Goal: Task Accomplishment & Management: Complete application form

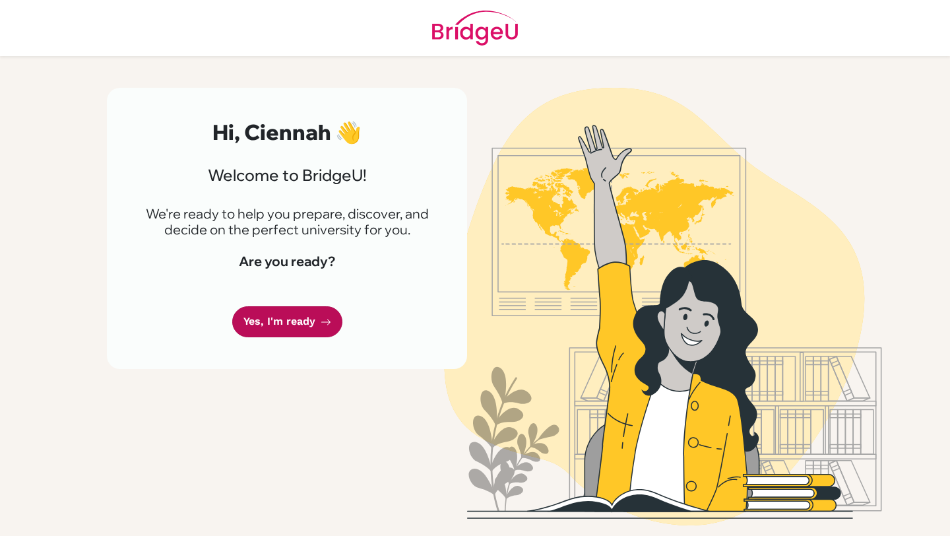
click at [312, 325] on link "Yes, I'm ready" at bounding box center [287, 321] width 110 height 31
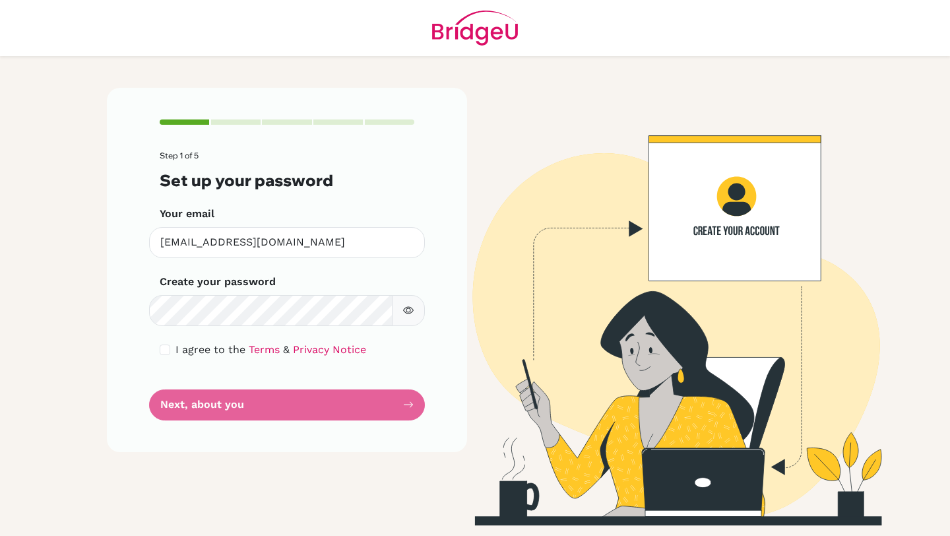
click at [407, 311] on icon "button" at bounding box center [408, 310] width 11 height 11
click at [168, 350] on input "checkbox" at bounding box center [165, 350] width 11 height 11
checkbox input "true"
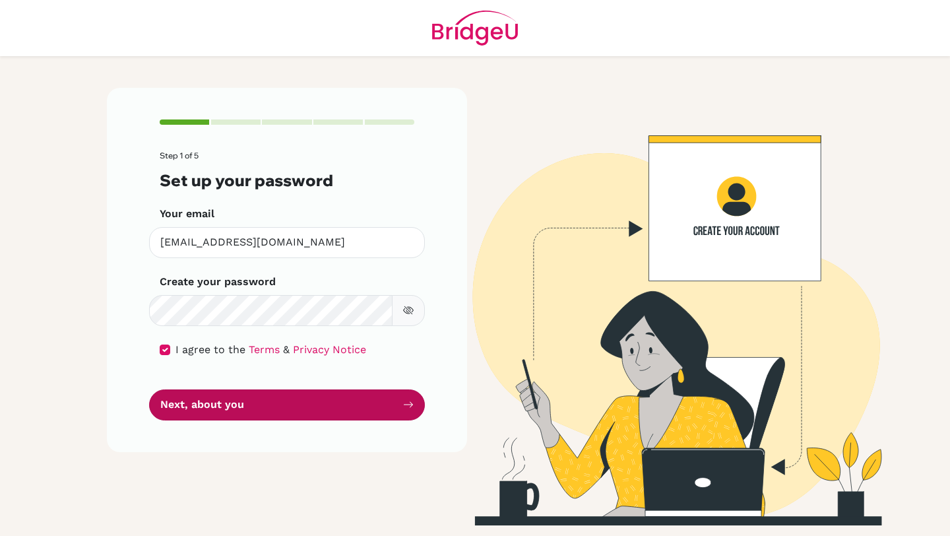
click at [230, 404] on button "Next, about you" at bounding box center [287, 404] width 276 height 31
